Goal: Information Seeking & Learning: Check status

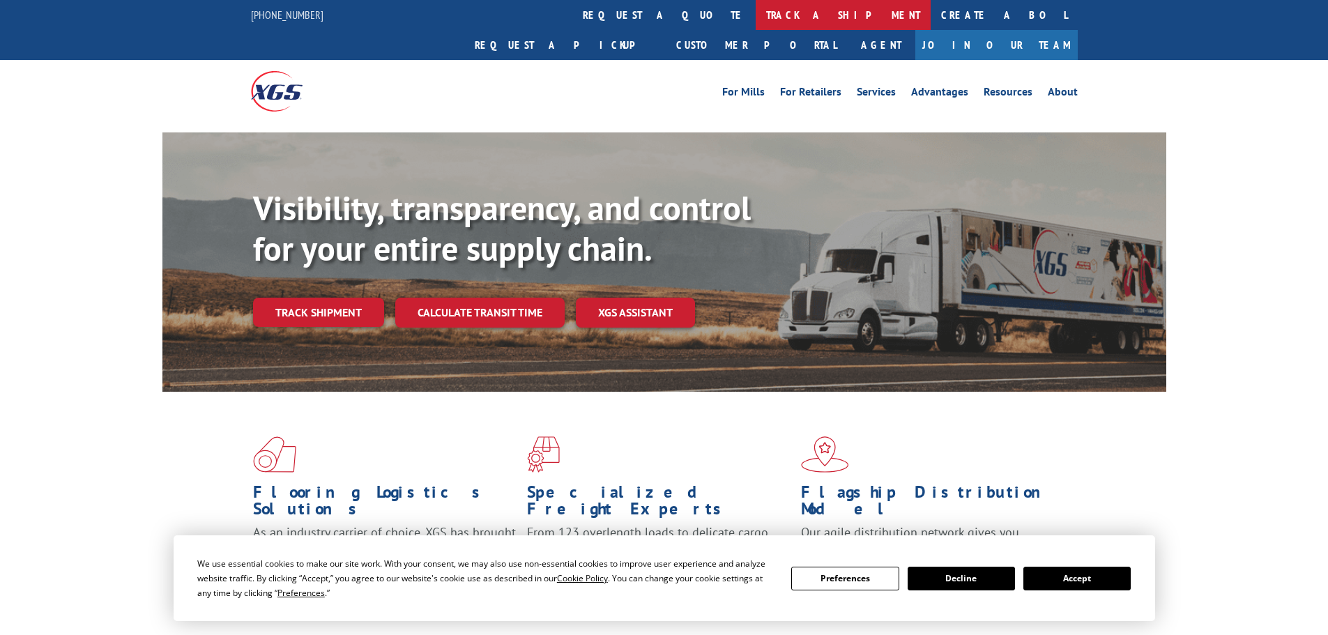
click at [756, 16] on link "track a shipment" at bounding box center [843, 15] width 175 height 30
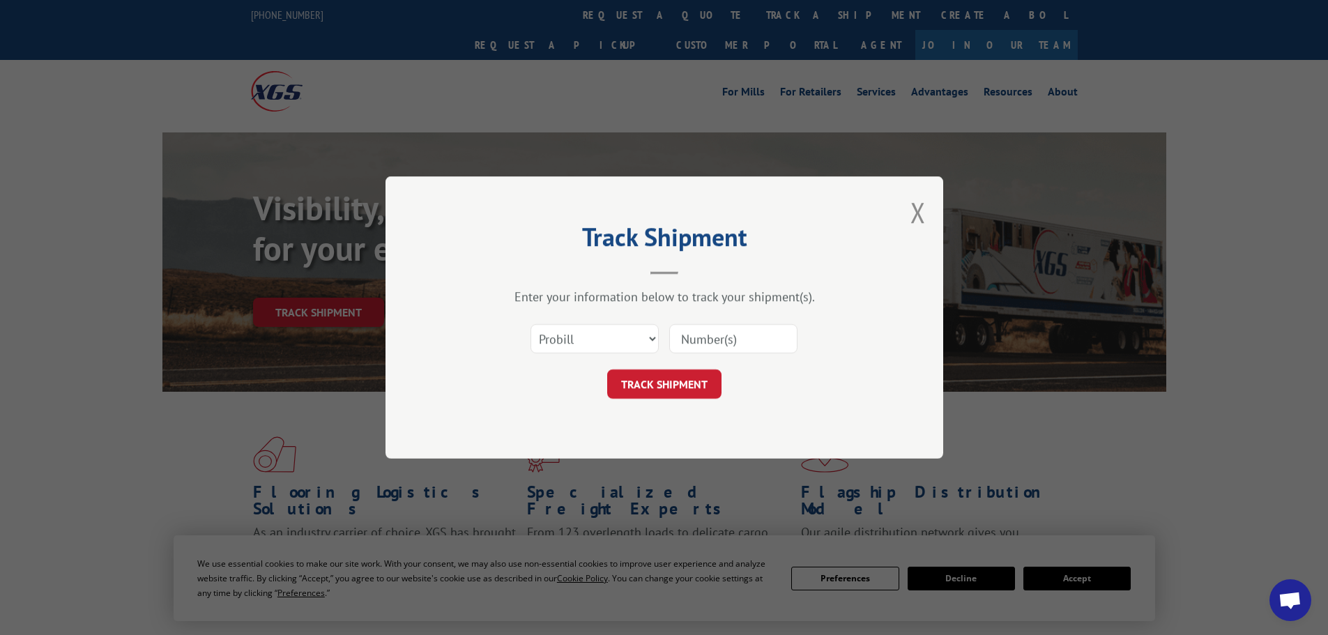
click at [696, 342] on input at bounding box center [733, 338] width 128 height 29
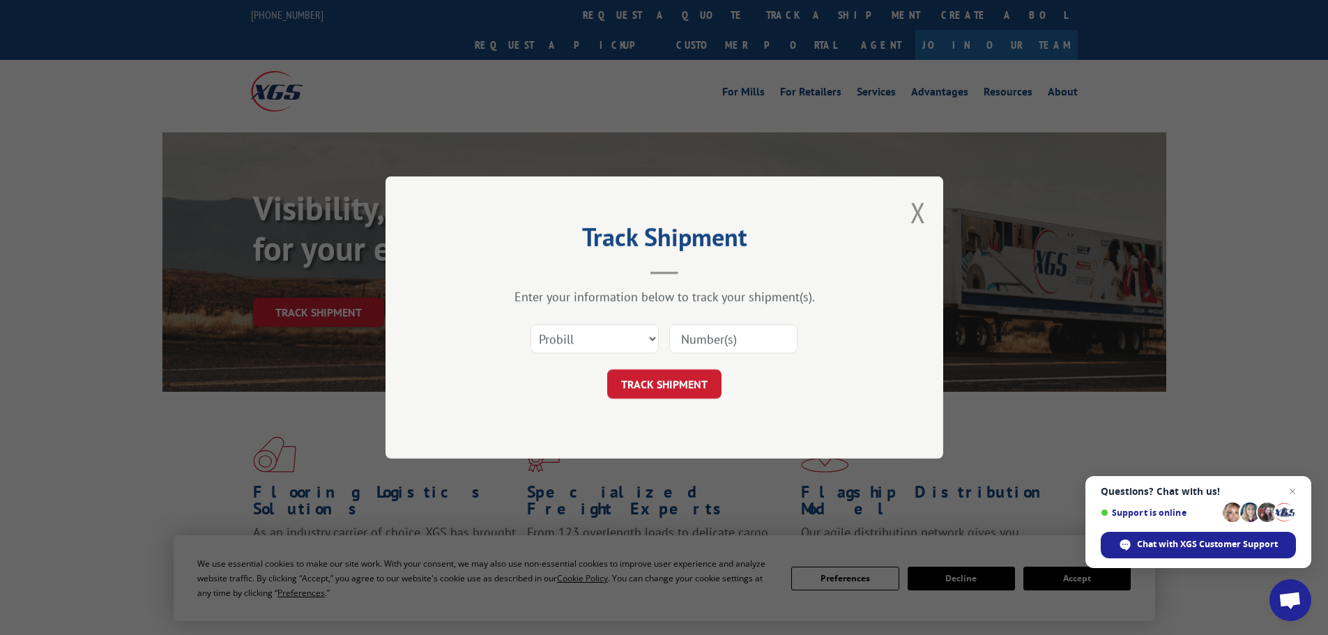
paste input "16331378"
type input "16331378"
click at [679, 395] on button "TRACK SHIPMENT" at bounding box center [664, 383] width 114 height 29
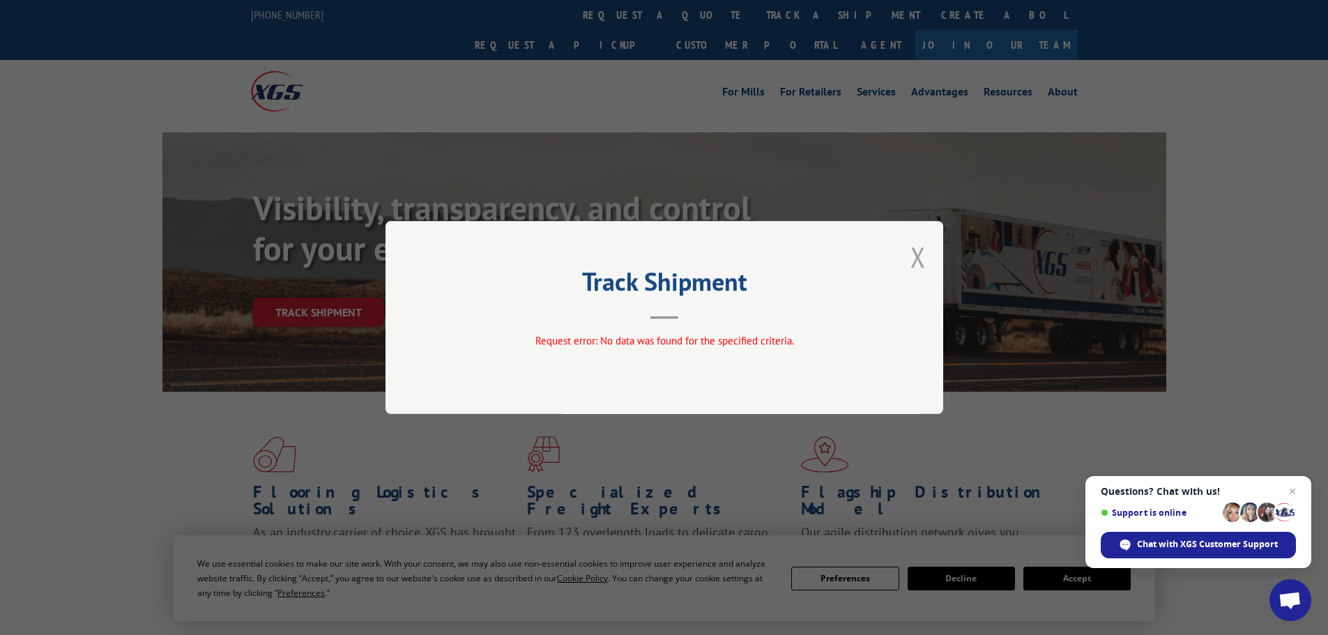
click at [919, 257] on button "Close modal" at bounding box center [917, 256] width 15 height 37
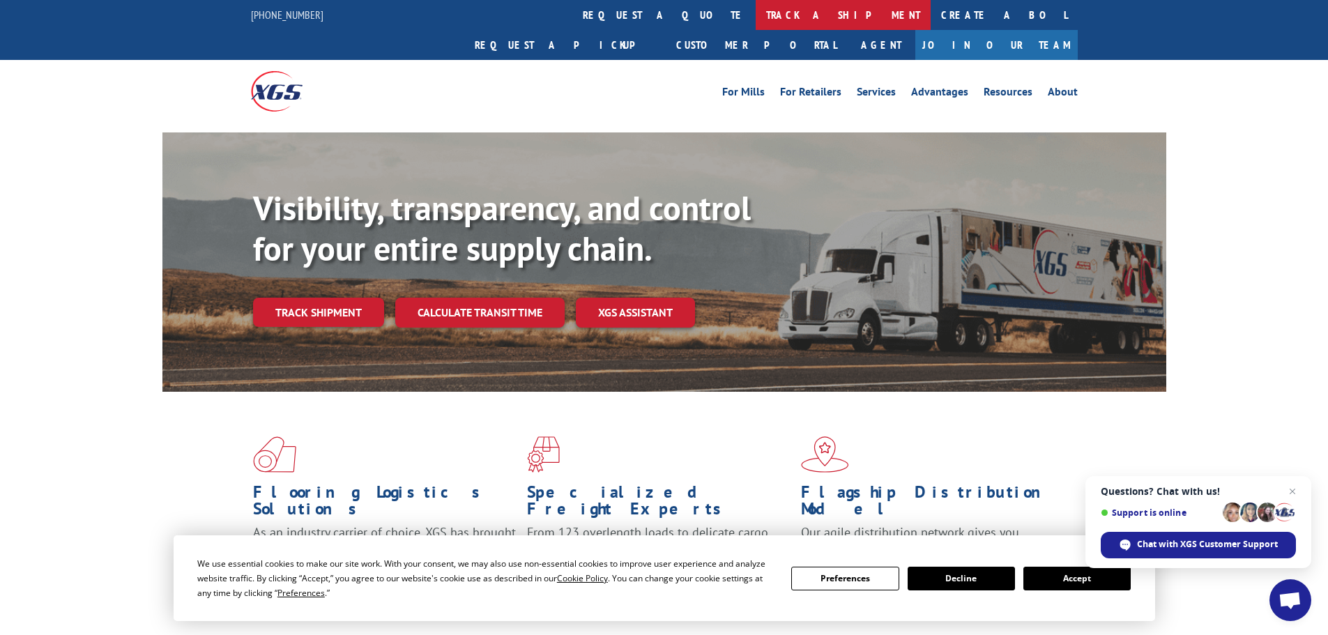
click at [756, 16] on link "track a shipment" at bounding box center [843, 15] width 175 height 30
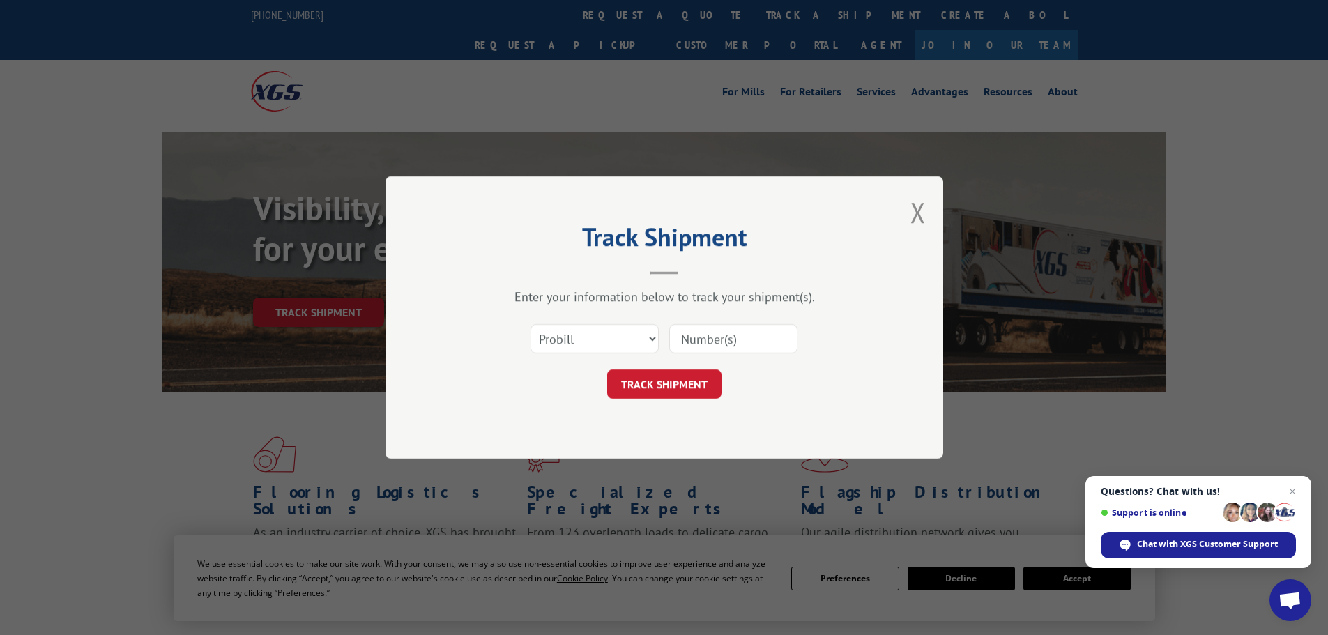
click at [714, 343] on input at bounding box center [733, 338] width 128 height 29
paste input "17471940"
type input "17471940"
click at [647, 385] on button "TRACK SHIPMENT" at bounding box center [664, 383] width 114 height 29
